Goal: Information Seeking & Learning: Learn about a topic

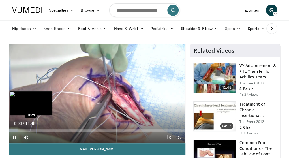
click at [15, 131] on div "Loaded : 5.19% 00:00 00:29" at bounding box center [97, 130] width 176 height 2
click at [19, 131] on div "Progress Bar" at bounding box center [19, 130] width 1 height 2
click at [25, 130] on div "Loaded : 14.29% 00:48 01:06" at bounding box center [97, 130] width 176 height 2
click at [33, 131] on div "Progress Bar" at bounding box center [33, 130] width 1 height 2
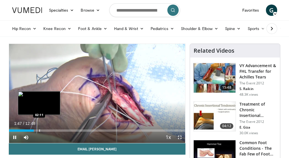
click at [39, 131] on div "Progress Bar" at bounding box center [39, 130] width 1 height 2
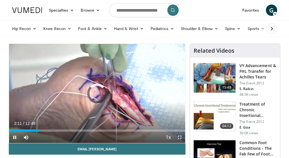
click at [46, 132] on div "Current Time 2:11 / Duration 12:48 Pause Skip Backward Skip Forward Mute Loaded…" at bounding box center [97, 137] width 176 height 11
click at [54, 132] on div "Current Time 2:11 / Duration 12:48 Pause Skip Backward Skip Forward Mute Loaded…" at bounding box center [97, 137] width 176 height 11
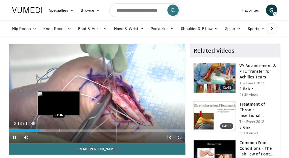
click at [59, 131] on div "Progress Bar" at bounding box center [59, 130] width 1 height 2
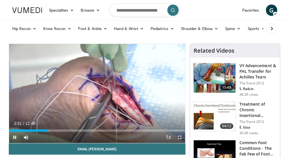
click at [59, 132] on div "Current Time 2:51 / Duration 12:48 Pause Skip Backward Skip Forward Mute Loaded…" at bounding box center [97, 137] width 176 height 11
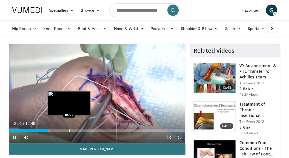
click at [69, 131] on div "Progress Bar" at bounding box center [69, 130] width 1 height 2
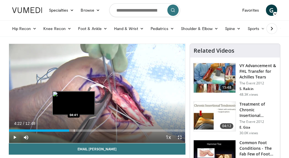
click at [74, 131] on div "Progress Bar" at bounding box center [74, 130] width 1 height 2
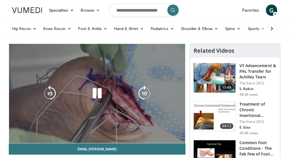
click at [86, 130] on video-js "**********" at bounding box center [97, 93] width 176 height 99
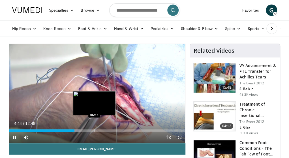
click at [94, 130] on div "Progress Bar" at bounding box center [94, 130] width 1 height 2
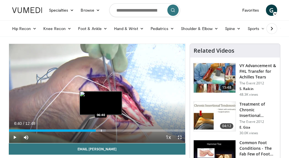
click at [100, 130] on div "Progress Bar" at bounding box center [100, 130] width 12 height 2
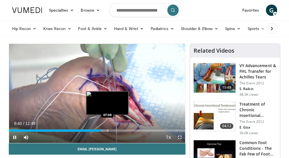
click at [108, 130] on div "Progress Bar" at bounding box center [107, 130] width 1 height 2
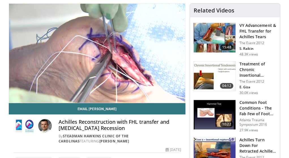
scroll to position [28, 0]
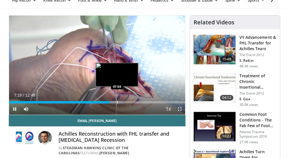
click at [117, 102] on div "Progress Bar" at bounding box center [116, 102] width 16 height 2
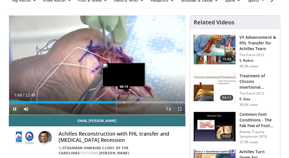
click at [124, 102] on div "Loaded : 65.17% 07:49 08:19" at bounding box center [97, 102] width 176 height 2
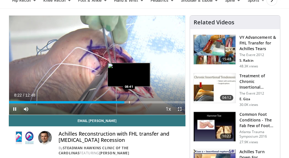
click at [130, 102] on div "Progress Bar" at bounding box center [129, 102] width 1 height 2
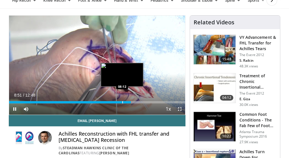
click at [119, 102] on div "Loaded : 75.59% 08:51 08:12" at bounding box center [97, 102] width 176 height 2
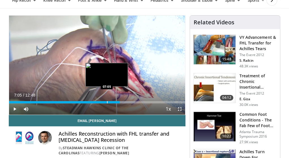
click at [107, 102] on div "Progress Bar" at bounding box center [107, 102] width 1 height 2
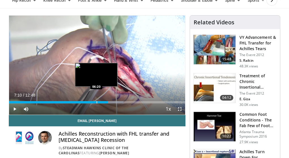
click at [96, 102] on div "Progress Bar" at bounding box center [96, 102] width 1 height 2
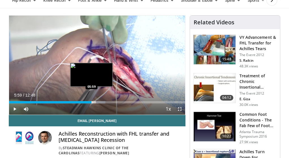
click at [92, 102] on div "Progress Bar" at bounding box center [92, 102] width 1 height 2
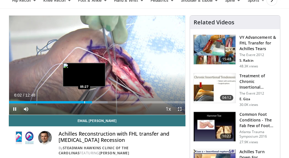
click at [80, 103] on div "06:02" at bounding box center [50, 102] width 83 height 2
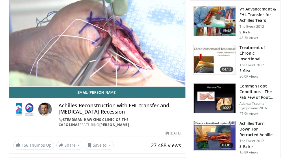
scroll to position [0, 0]
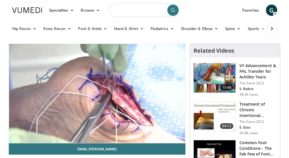
click at [134, 8] on input "Search topics, interventions" at bounding box center [144, 10] width 71 height 14
type input "**********"
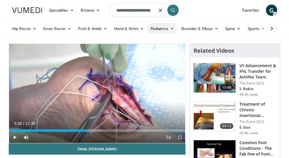
scroll to position [0, 0]
click at [211, 82] on img at bounding box center [214, 77] width 42 height 29
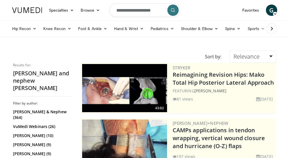
click at [158, 11] on form "**********" at bounding box center [144, 10] width 71 height 20
click at [159, 10] on icon "button" at bounding box center [160, 10] width 5 height 5
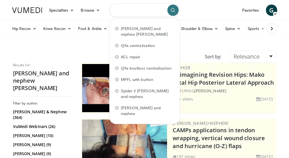
click at [141, 10] on input "Search topics, interventions" at bounding box center [144, 10] width 71 height 14
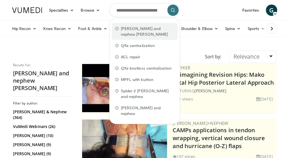
click at [137, 25] on div "smith and nephew fhl" at bounding box center [145, 31] width 66 height 17
type input "**********"
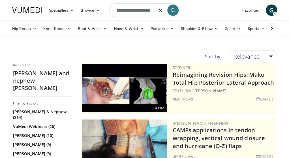
scroll to position [0, 3]
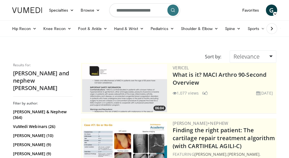
click at [154, 10] on input "**********" at bounding box center [144, 10] width 71 height 14
click at [156, 10] on button "button" at bounding box center [160, 10] width 11 height 11
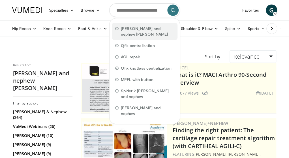
click at [138, 25] on div "smith and nephew fhl" at bounding box center [145, 31] width 66 height 17
type input "**********"
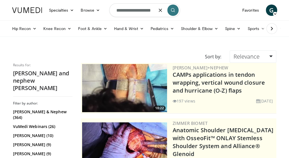
click at [148, 9] on input "**********" at bounding box center [144, 10] width 71 height 14
type input "**********"
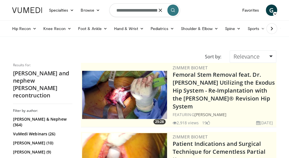
click at [150, 9] on input "**********" at bounding box center [144, 10] width 71 height 14
click at [154, 11] on input "**********" at bounding box center [144, 10] width 71 height 14
type input "**********"
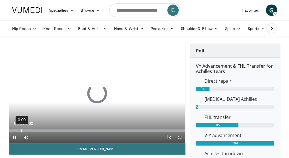
click at [21, 130] on div "Loaded : 0% 0:00 0:00" at bounding box center [97, 130] width 176 height 2
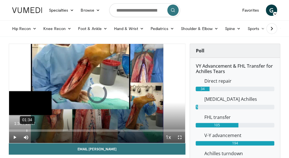
click at [27, 129] on div "01:34" at bounding box center [27, 130] width 1 height 2
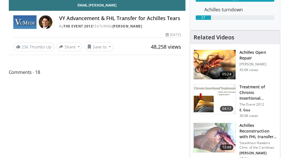
scroll to position [170, 0]
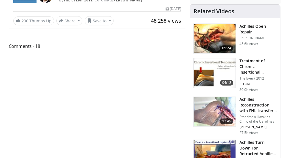
click at [229, 66] on img at bounding box center [214, 72] width 42 height 29
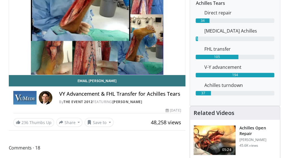
scroll to position [57, 0]
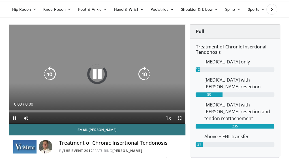
scroll to position [28, 0]
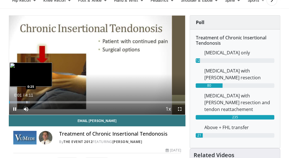
click at [27, 102] on div "Progress Bar" at bounding box center [27, 102] width 1 height 2
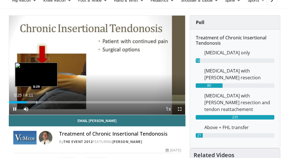
click at [36, 101] on div "Progress Bar" at bounding box center [36, 102] width 1 height 2
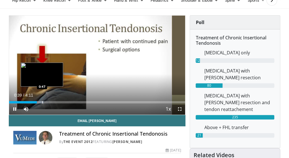
click at [42, 101] on div "Progress Bar" at bounding box center [42, 102] width 1 height 2
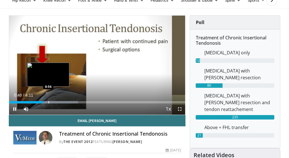
click at [48, 103] on div "Loaded : 39.32% 0:48 0:56" at bounding box center [97, 102] width 176 height 2
click at [53, 102] on div "Progress Bar" at bounding box center [53, 102] width 1 height 2
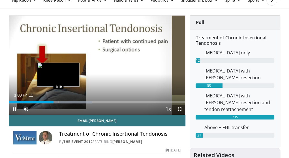
click at [59, 102] on div "Progress Bar" at bounding box center [59, 102] width 1 height 2
click at [64, 102] on div "Progress Bar" at bounding box center [64, 102] width 1 height 2
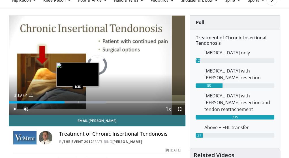
click at [77, 102] on div "Progress Bar" at bounding box center [75, 102] width 62 height 2
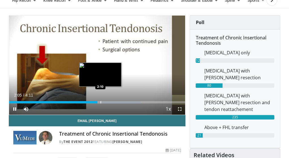
click at [100, 102] on div "Progress Bar" at bounding box center [100, 102] width 1 height 2
click at [103, 102] on div "Progress Bar" at bounding box center [103, 102] width 1 height 2
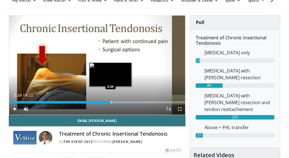
click at [110, 102] on div "Loaded : 78.64% 2:16 2:24" at bounding box center [97, 102] width 176 height 2
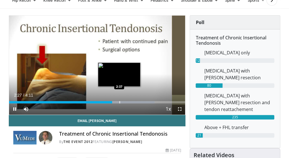
click at [119, 102] on div "Progress Bar" at bounding box center [119, 102] width 1 height 2
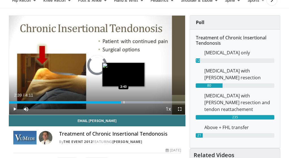
click at [124, 102] on div "Progress Bar" at bounding box center [124, 102] width 1 height 2
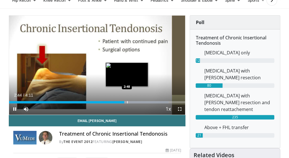
click at [126, 102] on div "Loaded : 90.43% 2:44 2:48" at bounding box center [97, 102] width 176 height 2
